Goal: Information Seeking & Learning: Find specific fact

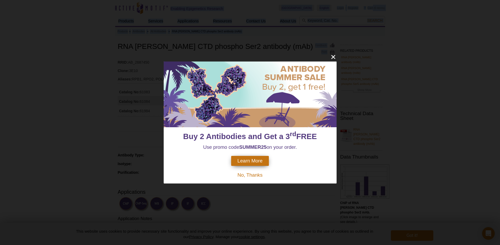
drag, startPoint x: 121, startPoint y: 46, endPoint x: 266, endPoint y: 45, distance: 145.1
click at [334, 56] on icon "close" at bounding box center [333, 57] width 4 height 4
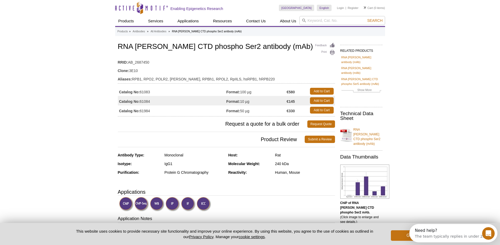
click at [130, 50] on h1 "RNA [PERSON_NAME] CTD phospho Ser2 antibody (mAb)" at bounding box center [226, 47] width 217 height 9
click at [118, 45] on h1 "RNA [PERSON_NAME] CTD phospho Ser2 antibody (mAb)" at bounding box center [226, 47] width 217 height 9
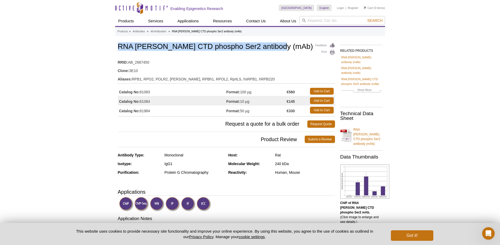
drag, startPoint x: 118, startPoint y: 45, endPoint x: 275, endPoint y: 47, distance: 156.4
click at [275, 47] on h1 "RNA [PERSON_NAME] CTD phospho Ser2 antibody (mAb)" at bounding box center [226, 47] width 217 height 9
copy h1 "RNA [PERSON_NAME] CTD phospho Ser2 antibody (mAb)"
